Goal: Information Seeking & Learning: Learn about a topic

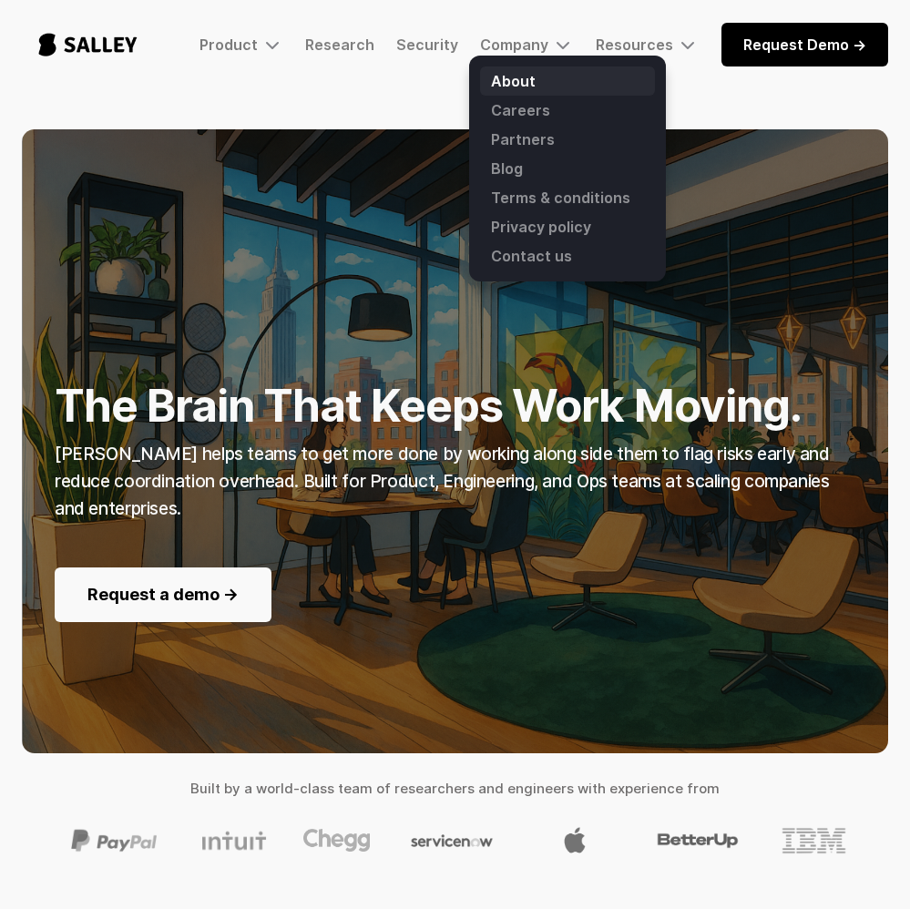
click at [513, 83] on link "About" at bounding box center [567, 80] width 175 height 29
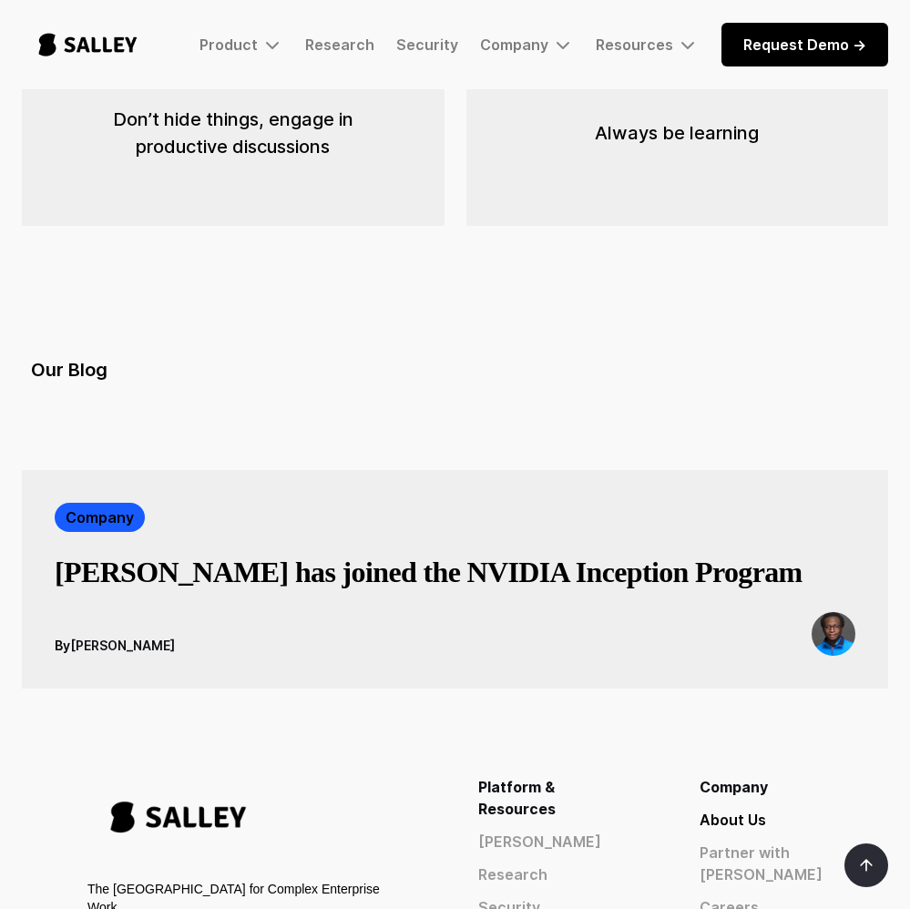
scroll to position [3044, 0]
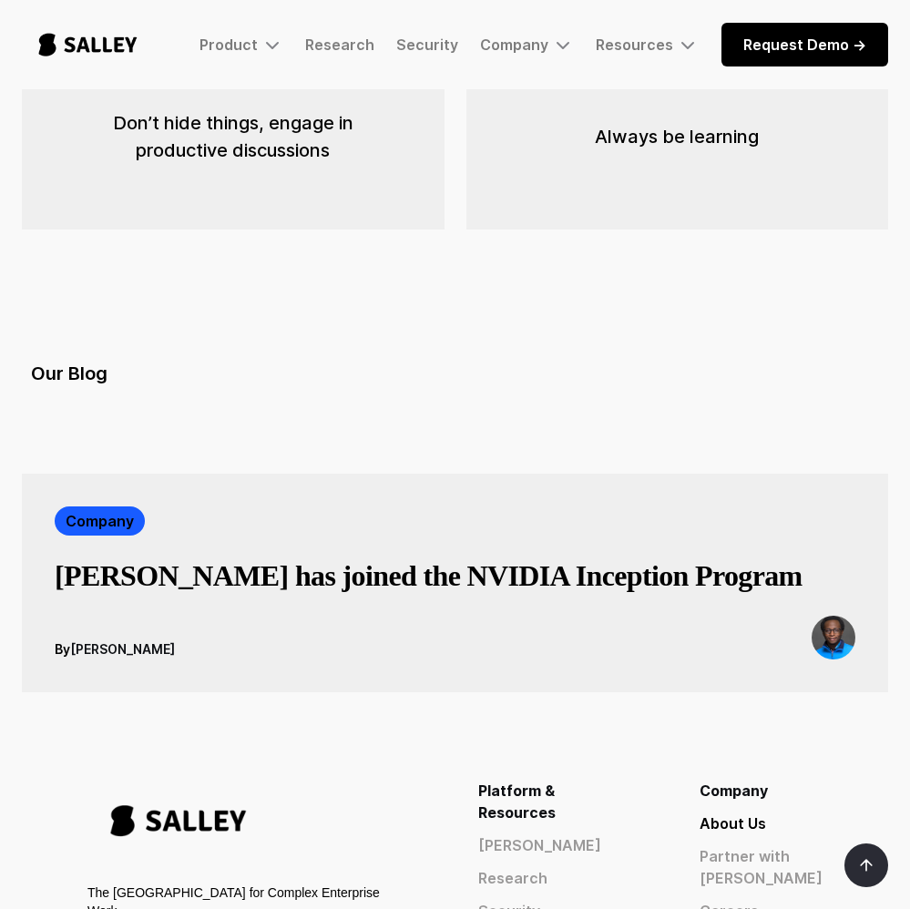
click at [333, 557] on h3 "Salley has joined the NVIDIA Inception Program" at bounding box center [429, 575] width 748 height 36
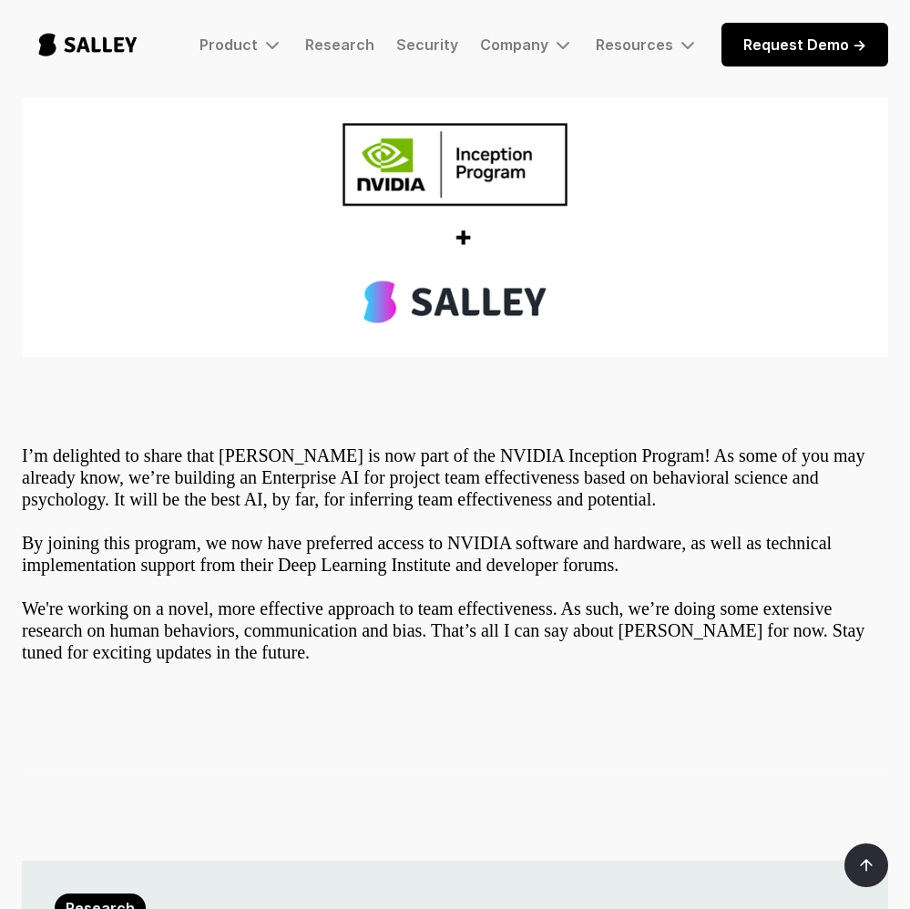
scroll to position [365, 0]
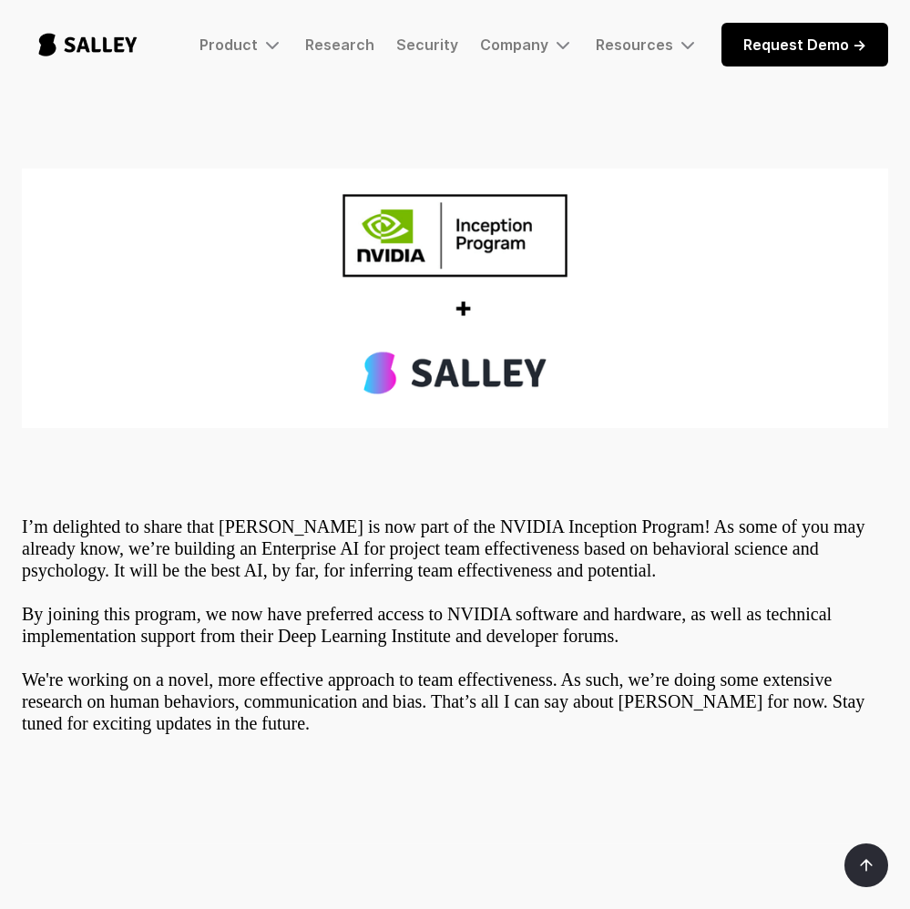
click at [409, 516] on p "I’m delighted to share that [PERSON_NAME] is now part of the NVIDIA Inception P…" at bounding box center [455, 625] width 866 height 219
drag, startPoint x: 395, startPoint y: 467, endPoint x: 600, endPoint y: 467, distance: 204.9
click at [600, 516] on p "I’m delighted to share that [PERSON_NAME] is now part of the NVIDIA Inception P…" at bounding box center [455, 625] width 866 height 219
copy p "NVIDIA Inception Program"
